Goal: Task Accomplishment & Management: Manage account settings

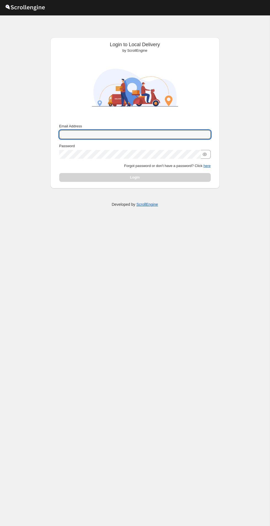
click at [161, 137] on input "Email Address" at bounding box center [134, 134] width 151 height 9
type input "nawneet.sharma@outlook.com"
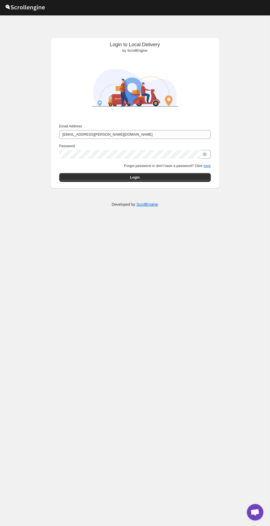
click at [59, 37] on button "Submit" at bounding box center [67, 40] width 16 height 6
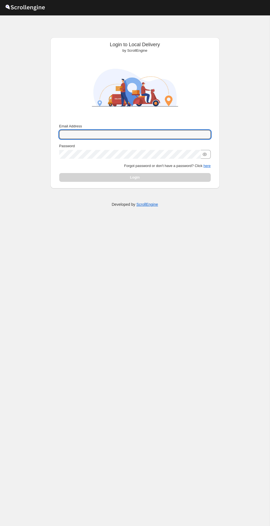
click at [154, 134] on input "Email Address" at bounding box center [134, 134] width 151 height 9
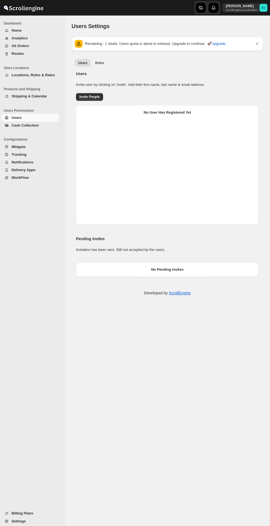
select select "637b767fbaab0276b10c91d5"
select select "637b767fbaab0276b10c91d7"
select select "637b767fbaab0276b10c91d5"
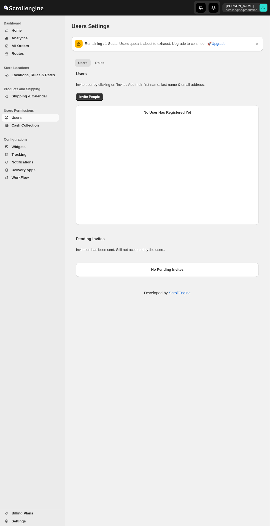
select select "637b767fbaab0276b10c91d5"
select select "637b767fbaab0276b10c91d7"
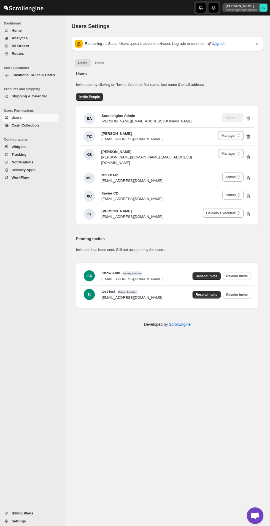
click at [265, 7] on text "AV" at bounding box center [263, 7] width 4 height 3
click at [202, 74] on h2 "Users" at bounding box center [167, 73] width 181 height 6
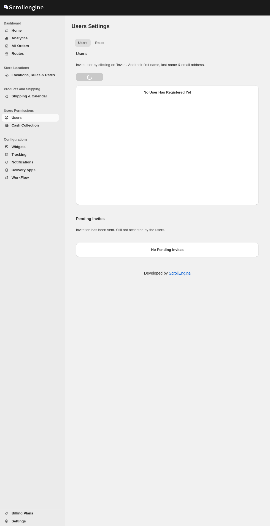
select select "637b767fbaab0276b10c91d5"
select select "637b767fbaab0276b10c91d7"
select select "637b767fbaab0276b10c91d5"
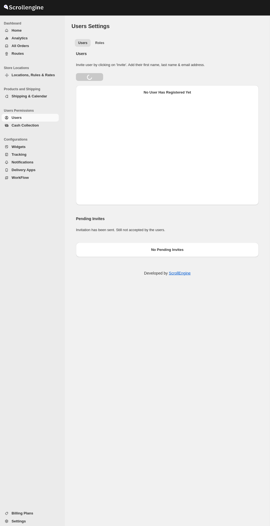
select select "637b767fbaab0276b10c91d5"
select select "637b767fbaab0276b10c91d7"
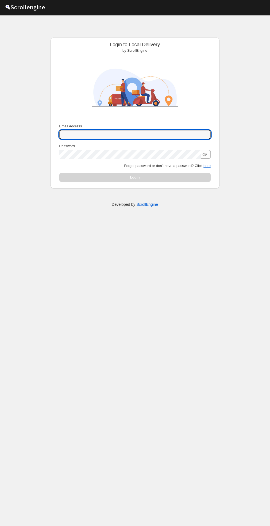
click at [165, 136] on input "Email Address" at bounding box center [134, 134] width 151 height 9
type input "nawneet.sharma@outlook.com"
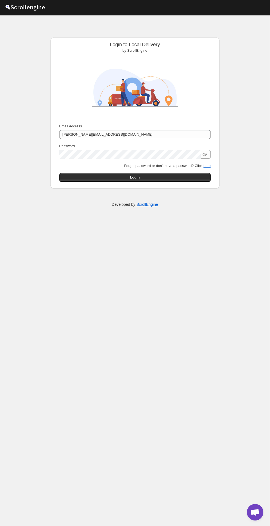
click at [59, 37] on button "Submit" at bounding box center [67, 40] width 16 height 6
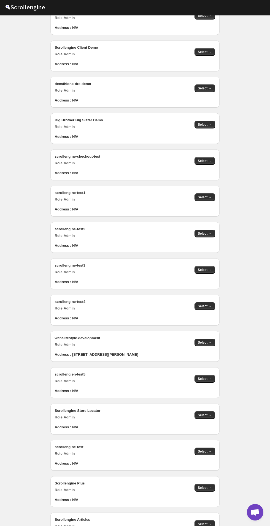
scroll to position [173, 0]
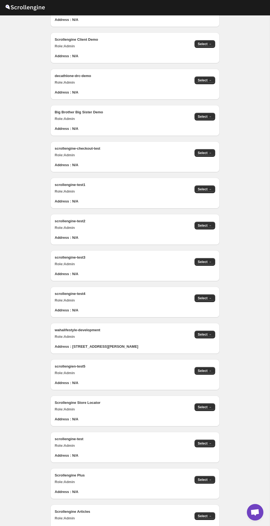
click at [209, 515] on span "Select →" at bounding box center [205, 516] width 14 height 4
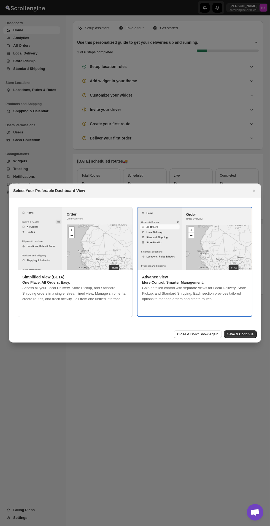
click at [240, 343] on div "Close & Don't Show Again Save & Continue" at bounding box center [135, 334] width 252 height 17
click at [242, 337] on span "Save & Continue" at bounding box center [240, 334] width 26 height 4
